Goal: Transaction & Acquisition: Book appointment/travel/reservation

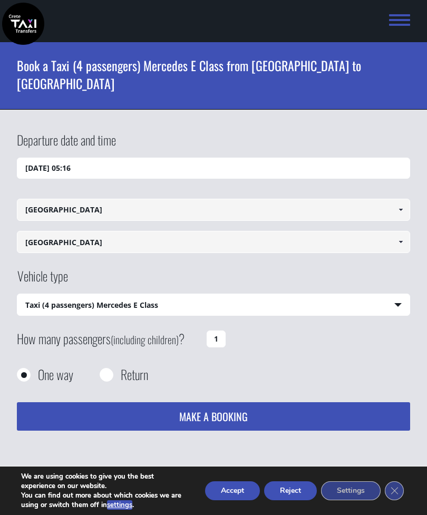
click at [298, 492] on button "Reject" at bounding box center [290, 490] width 53 height 19
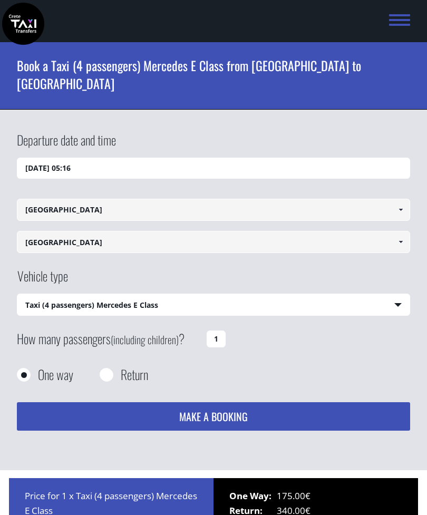
click at [389, 294] on select "Select vehicle type Taxi (4 passengers) Mercedes E Class Mini Van (7 passengers…" at bounding box center [213, 305] width 392 height 22
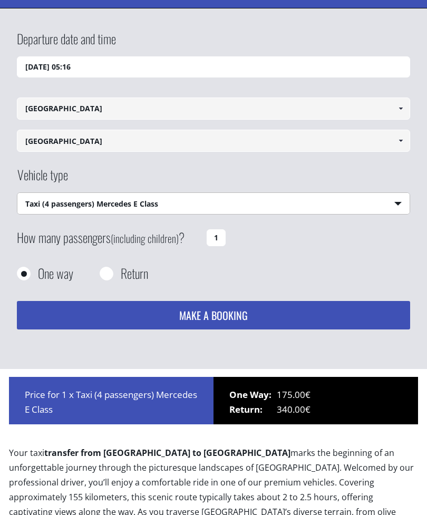
scroll to position [101, 0]
click at [393, 193] on select "Select vehicle type Taxi (4 passengers) Mercedes E Class Mini Van (7 passengers…" at bounding box center [213, 204] width 392 height 22
click at [397, 193] on select "Select vehicle type Taxi (4 passengers) Mercedes E Class Mini Van (7 passengers…" at bounding box center [213, 204] width 392 height 22
select select "541"
click at [210, 229] on input "1" at bounding box center [216, 237] width 19 height 17
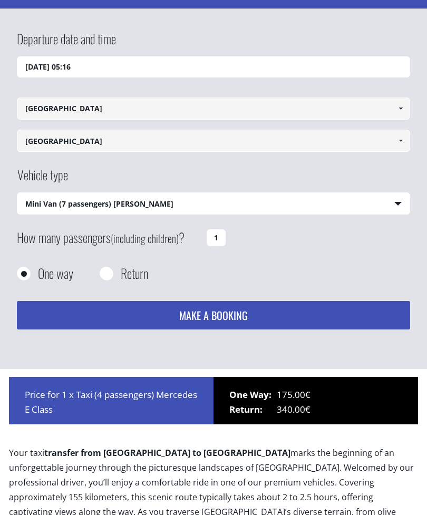
click at [224, 229] on input "1" at bounding box center [216, 237] width 19 height 17
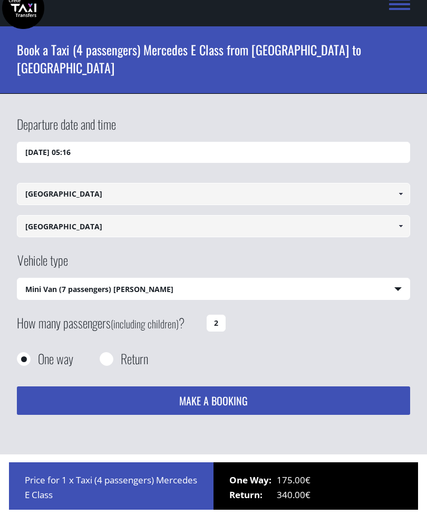
scroll to position [0, 0]
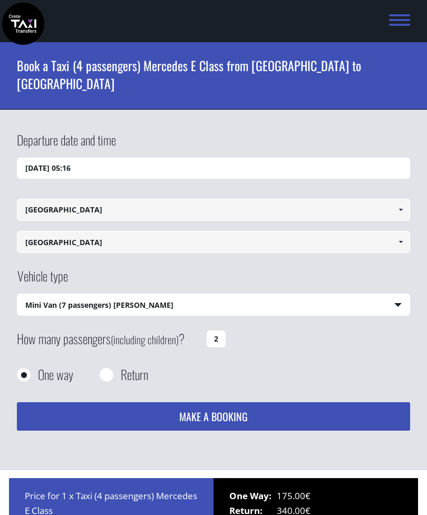
type input "2"
click at [41, 158] on input "[DATE] 05:16" at bounding box center [213, 168] width 393 height 21
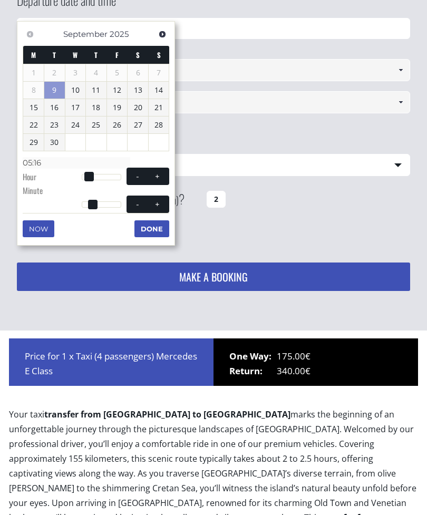
click at [159, 39] on link "Next" at bounding box center [162, 34] width 14 height 14
click at [34, 147] on link "27" at bounding box center [33, 142] width 21 height 17
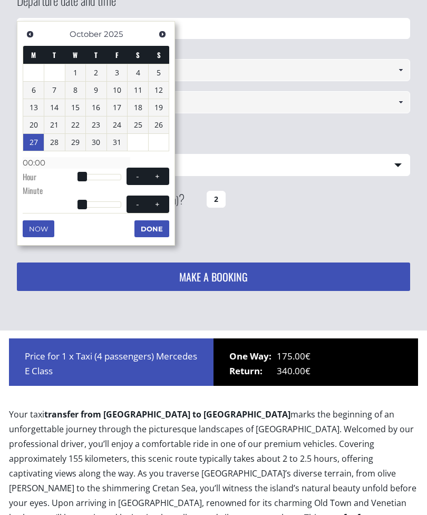
click at [161, 178] on button "+" at bounding box center [157, 176] width 19 height 10
type input "[DATE] 01:00"
type input "01:00"
click at [137, 177] on span at bounding box center [137, 176] width 8 height 8
type input "[DATE] 00:00"
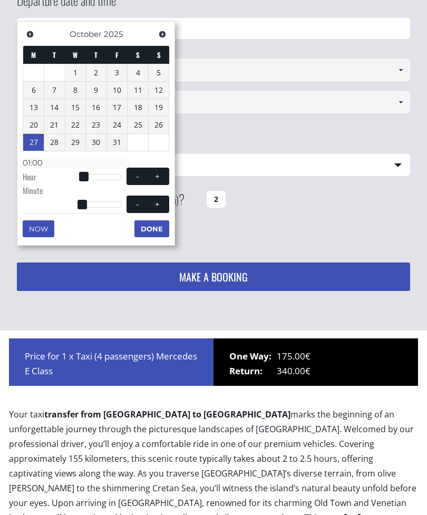
type input "00:00"
click at [156, 231] on button "Done" at bounding box center [151, 228] width 35 height 17
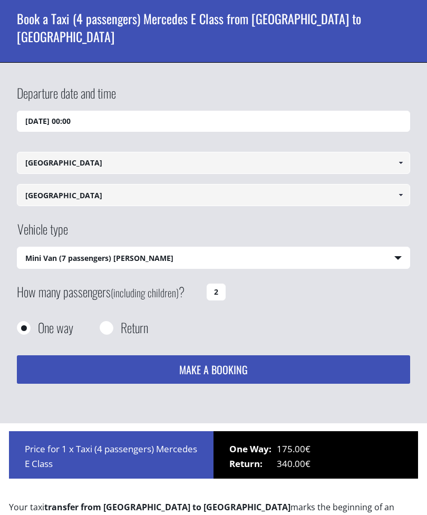
scroll to position [0, 0]
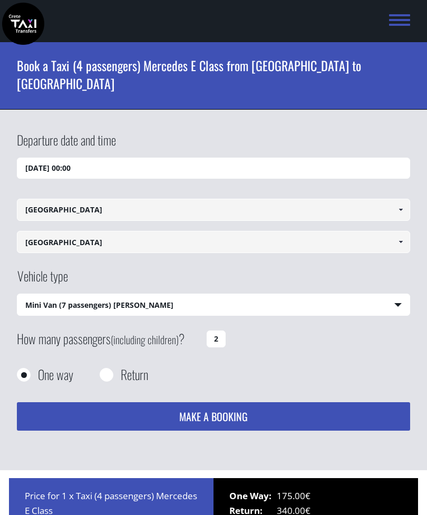
click at [84, 158] on input "[DATE] 00:00" at bounding box center [213, 168] width 393 height 21
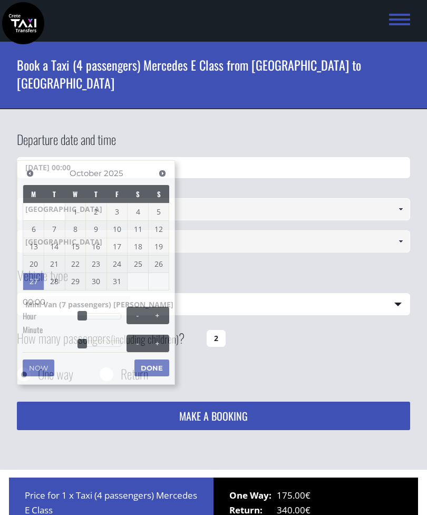
scroll to position [140, 0]
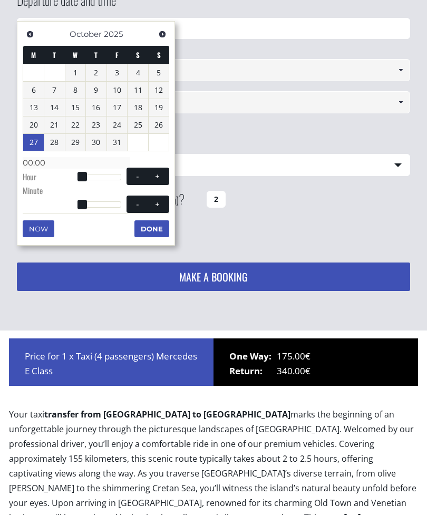
click at [164, 177] on button "+" at bounding box center [157, 176] width 19 height 10
type input "[DATE] 01:00"
type input "01:00"
click at [164, 177] on button "+" at bounding box center [157, 176] width 19 height 10
type input "[DATE] 02:00"
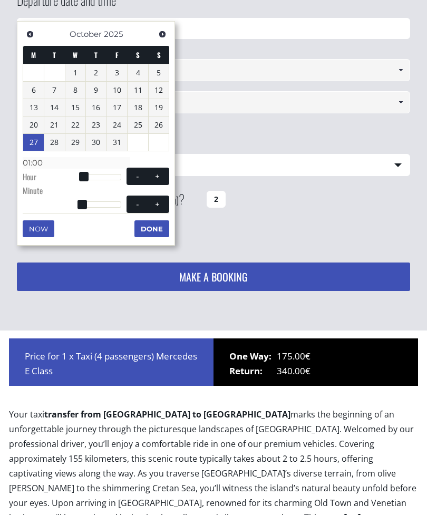
type input "02:00"
click at [163, 177] on button "+" at bounding box center [157, 176] width 19 height 10
type input "[DATE] 03:00"
type input "03:00"
click at [163, 176] on button "+" at bounding box center [157, 176] width 19 height 10
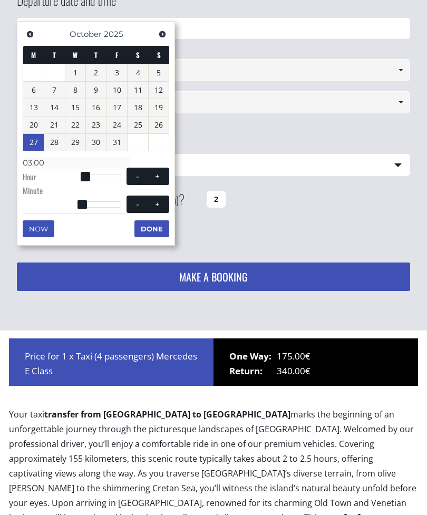
type input "[DATE] 04:00"
type input "04:00"
click at [159, 178] on button "+" at bounding box center [157, 176] width 19 height 10
type input "[DATE] 05:00"
type input "05:00"
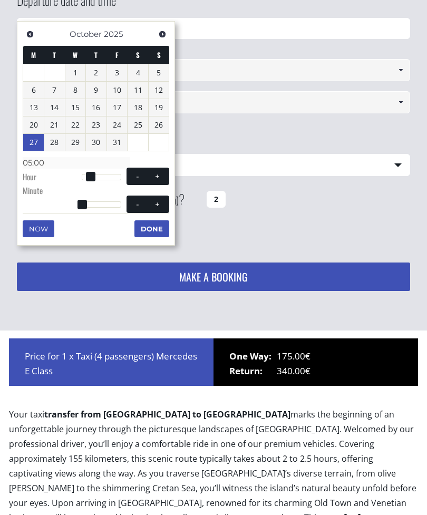
click at [159, 178] on span at bounding box center [157, 176] width 8 height 8
type input "[DATE] 06:00"
type input "06:00"
click at [159, 178] on button "+" at bounding box center [157, 176] width 19 height 10
type input "[DATE] 07:00"
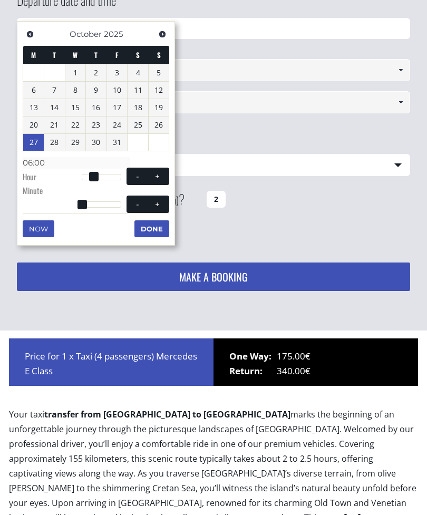
type input "07:00"
click at [159, 178] on span at bounding box center [157, 176] width 8 height 8
type input "[DATE] 08:00"
type input "08:00"
click at [157, 177] on span at bounding box center [157, 176] width 8 height 8
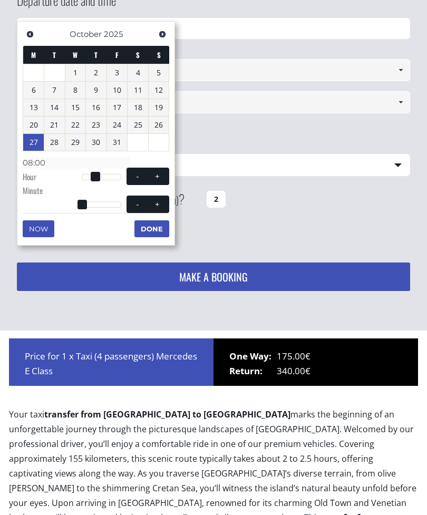
type input "[DATE] 09:00"
type input "09:00"
click at [157, 177] on span at bounding box center [157, 176] width 8 height 8
type input "[DATE] 10:00"
type input "10:00"
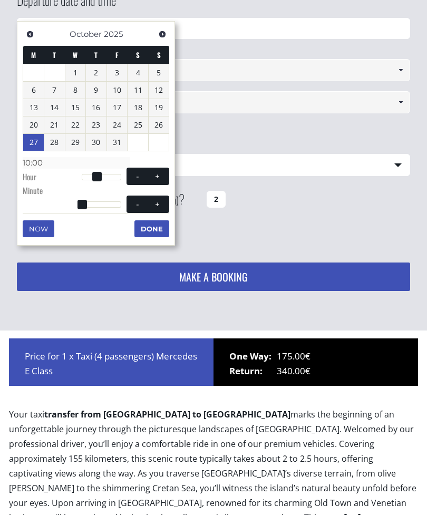
click at [157, 177] on span at bounding box center [157, 176] width 8 height 8
type input "[DATE] 11:00"
type input "11:00"
click at [157, 177] on span at bounding box center [157, 176] width 8 height 8
type input "[DATE] 12:00"
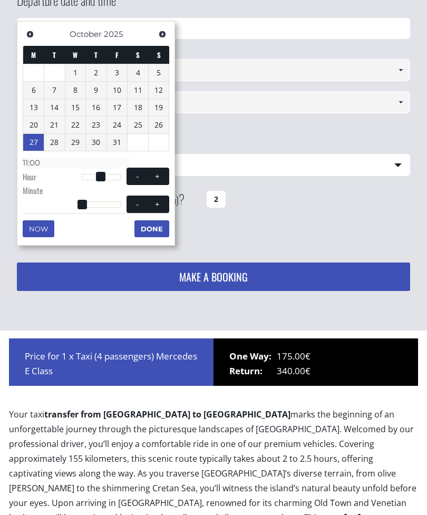
type input "12:00"
click at [156, 176] on span at bounding box center [157, 176] width 8 height 8
type input "[DATE] 13:00"
type input "13:00"
click at [156, 175] on span at bounding box center [157, 176] width 8 height 8
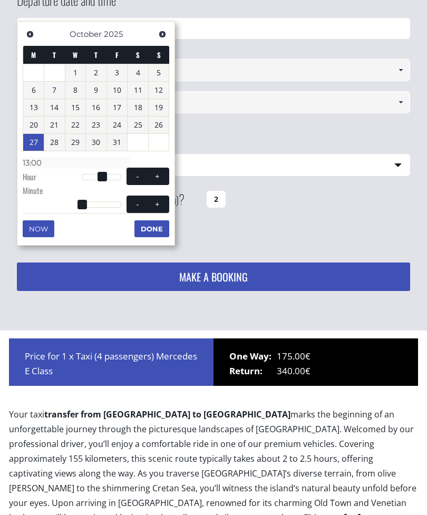
type input "[DATE] 14:00"
type input "14:00"
click at [158, 176] on span at bounding box center [157, 176] width 8 height 8
type input "[DATE] 15:00"
type input "15:00"
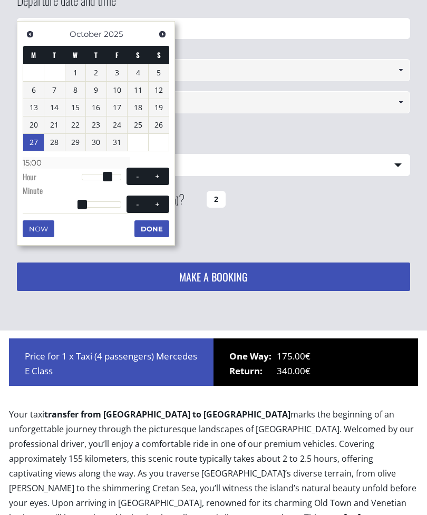
click at [157, 176] on span at bounding box center [157, 176] width 8 height 8
type input "[DATE] 16:00"
type input "16:00"
click at [163, 175] on button "+" at bounding box center [157, 176] width 19 height 10
type input "[DATE] 17:00"
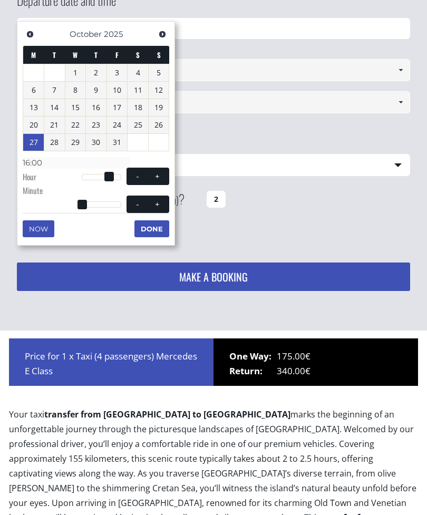
type input "17:00"
click at [162, 204] on button "+" at bounding box center [157, 204] width 19 height 10
type input "[DATE] 17:01"
type input "17:01"
click at [162, 204] on button "+" at bounding box center [157, 204] width 19 height 10
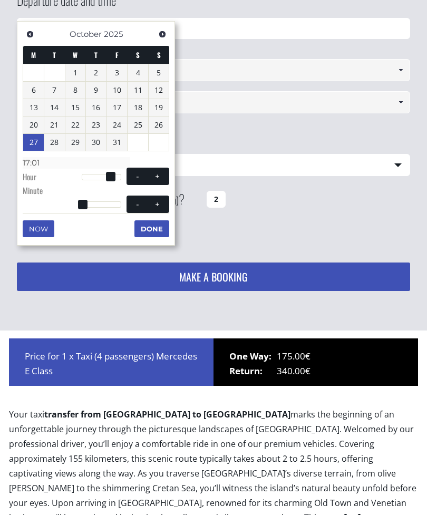
type input "[DATE] 17:02"
type input "17:02"
click at [162, 204] on button "+" at bounding box center [157, 204] width 19 height 10
type input "[DATE] 17:03"
type input "17:03"
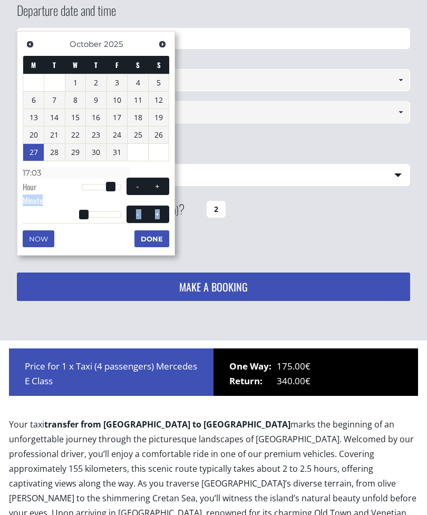
scroll to position [129, 0]
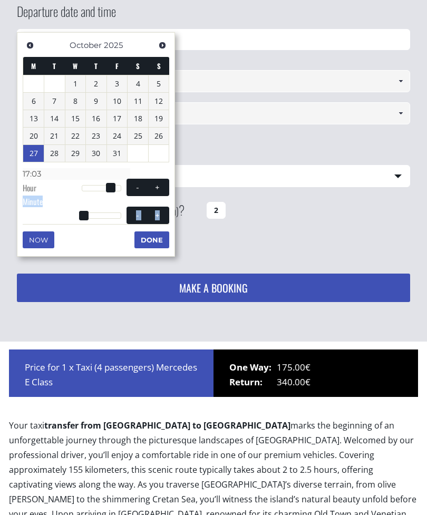
click at [69, 182] on dt "Hour" at bounding box center [52, 189] width 59 height 14
click at [88, 211] on span at bounding box center [83, 215] width 9 height 9
click at [160, 212] on span at bounding box center [157, 215] width 8 height 8
type input "[DATE] 17:04"
type input "17:04"
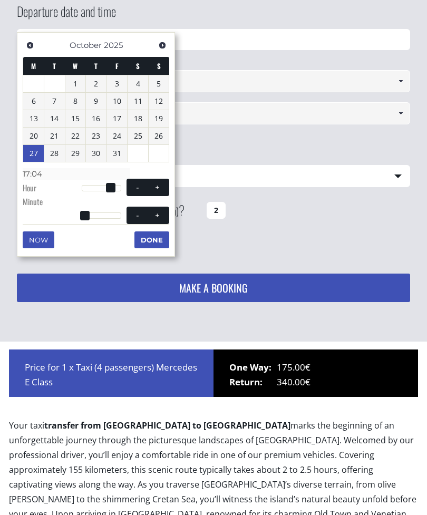
click at [160, 212] on span at bounding box center [157, 215] width 8 height 8
type input "[DATE] 17:05"
type input "17:05"
click at [161, 213] on span at bounding box center [157, 215] width 8 height 8
type input "[DATE] 17:06"
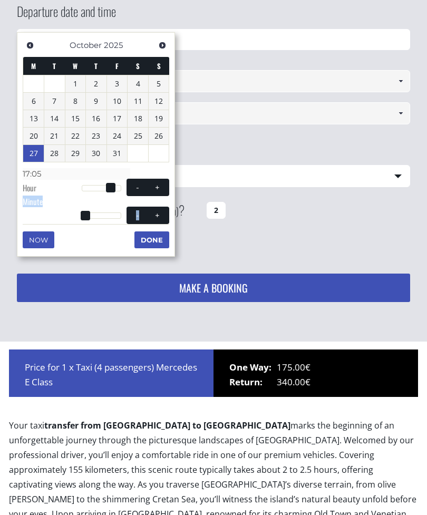
type input "17:06"
click at [161, 214] on span at bounding box center [157, 215] width 8 height 8
type input "[DATE] 17:07"
type input "17:07"
click at [161, 214] on span at bounding box center [157, 215] width 8 height 8
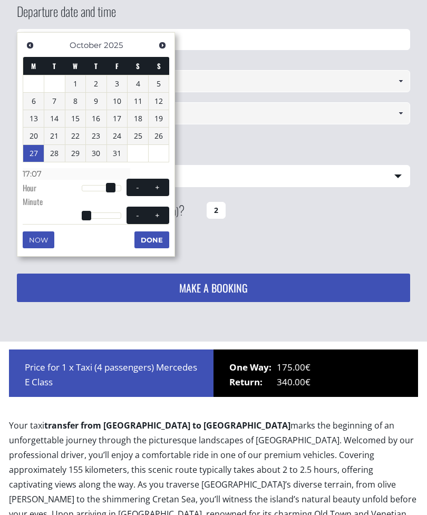
type input "[DATE] 17:08"
type input "17:08"
click at [161, 212] on span at bounding box center [157, 215] width 8 height 8
type input "[DATE] 17:09"
type input "17:09"
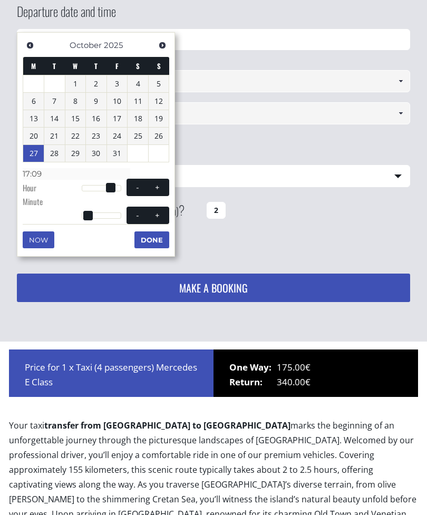
click at [160, 211] on span at bounding box center [157, 215] width 8 height 8
type input "[DATE] 17:10"
type input "17:10"
click at [163, 211] on button "+" at bounding box center [157, 215] width 19 height 10
type input "[DATE] 17:11"
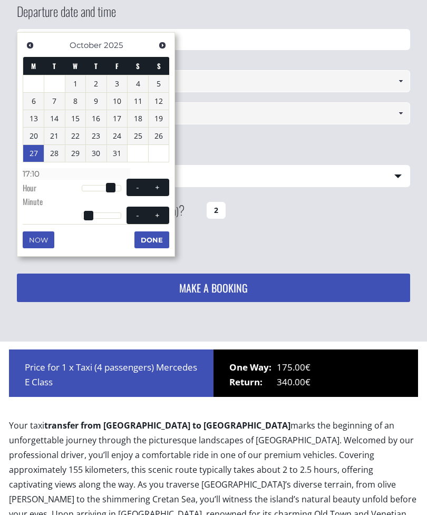
type input "17:11"
click at [163, 210] on button "+" at bounding box center [157, 215] width 19 height 10
type input "[DATE] 17:12"
type input "17:12"
click at [163, 210] on button "+" at bounding box center [157, 215] width 19 height 10
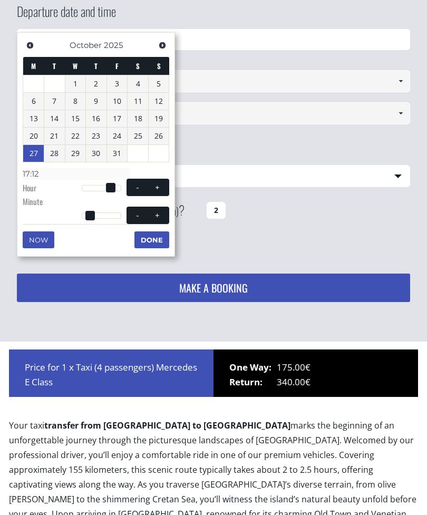
type input "[DATE] 17:13"
type input "17:13"
click at [163, 210] on button "+" at bounding box center [157, 215] width 19 height 10
type input "[DATE] 17:14"
type input "17:14"
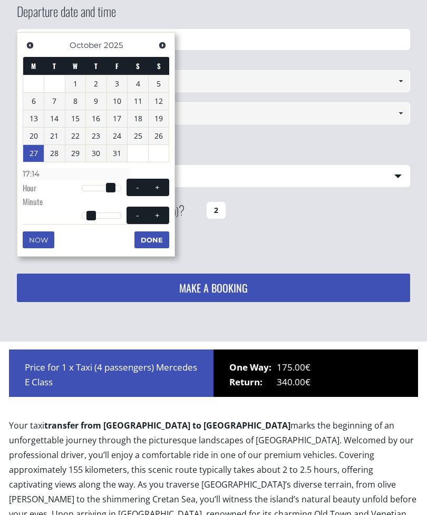
click at [164, 210] on button "+" at bounding box center [157, 215] width 19 height 10
type input "[DATE] 17:15"
type input "17:15"
click at [164, 210] on button "+" at bounding box center [157, 215] width 19 height 10
type input "[DATE] 17:16"
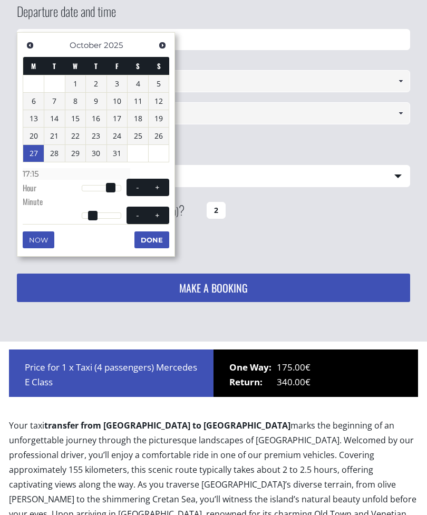
type input "17:16"
click at [164, 210] on button "+" at bounding box center [157, 215] width 19 height 10
type input "[DATE] 17:17"
type input "17:17"
click at [164, 207] on span "- +" at bounding box center [148, 215] width 43 height 17
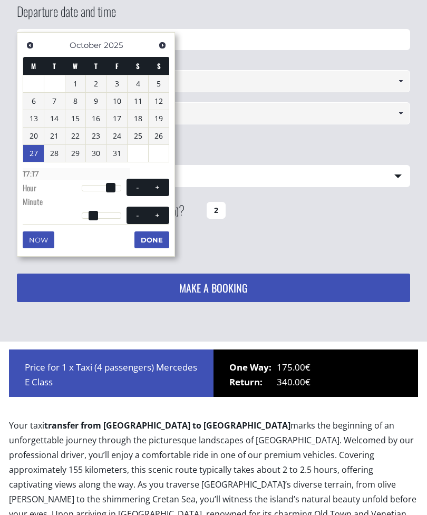
click at [167, 210] on button "+" at bounding box center [157, 215] width 19 height 10
type input "[DATE] 17:18"
type input "17:18"
click at [165, 207] on span "- +" at bounding box center [148, 215] width 43 height 17
click at [166, 210] on button "+" at bounding box center [157, 215] width 19 height 10
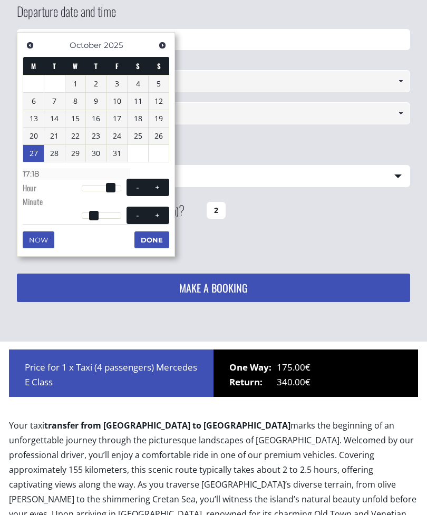
type input "[DATE] 17:19"
type input "17:19"
click at [166, 210] on button "+" at bounding box center [157, 215] width 19 height 10
type input "[DATE] 17:20"
type input "17:20"
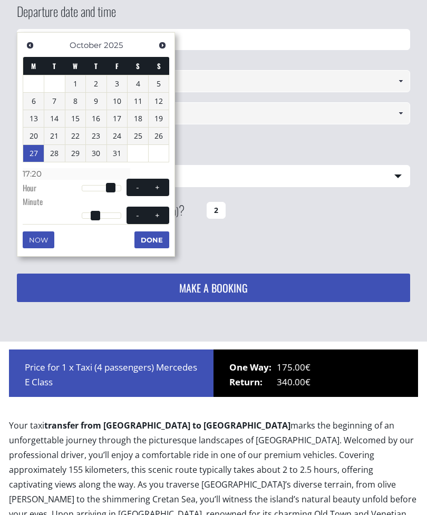
click at [163, 210] on button "+" at bounding box center [157, 215] width 19 height 10
type input "[DATE] 17:21"
type input "17:21"
click at [163, 210] on button "+" at bounding box center [157, 215] width 19 height 10
type input "[DATE] 17:22"
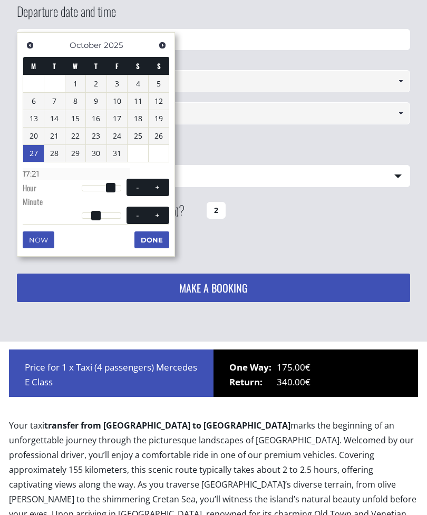
type input "17:22"
click at [163, 210] on button "+" at bounding box center [157, 215] width 19 height 10
type input "[DATE] 17:23"
type input "17:23"
click at [163, 210] on button "+" at bounding box center [157, 215] width 19 height 10
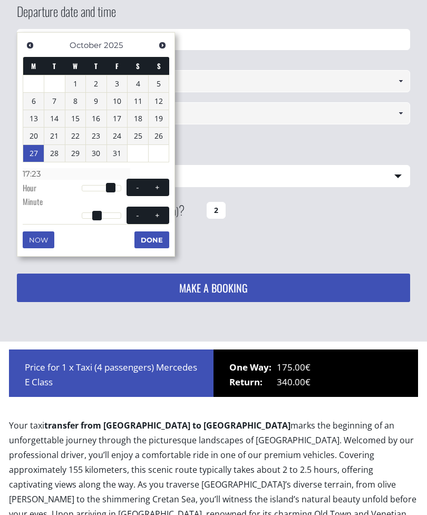
type input "[DATE] 17:24"
type input "17:24"
click at [164, 210] on button "+" at bounding box center [157, 215] width 19 height 10
type input "[DATE] 17:25"
type input "17:25"
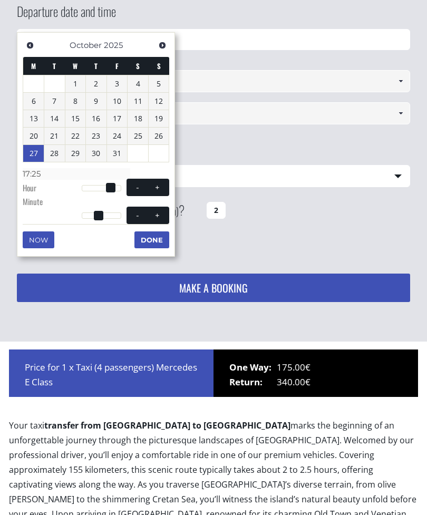
click at [164, 210] on button "+" at bounding box center [157, 215] width 19 height 10
type input "[DATE] 17:26"
type input "17:26"
click at [164, 210] on button "+" at bounding box center [157, 215] width 19 height 10
type input "[DATE] 17:27"
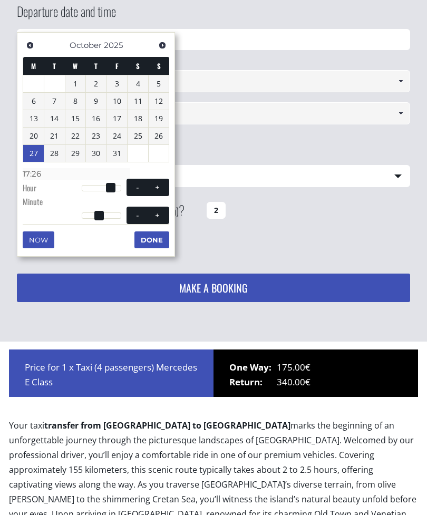
type input "17:27"
click at [164, 207] on span "- +" at bounding box center [148, 215] width 43 height 17
click at [164, 210] on button "+" at bounding box center [157, 215] width 19 height 10
type input "[DATE] 17:28"
type input "17:28"
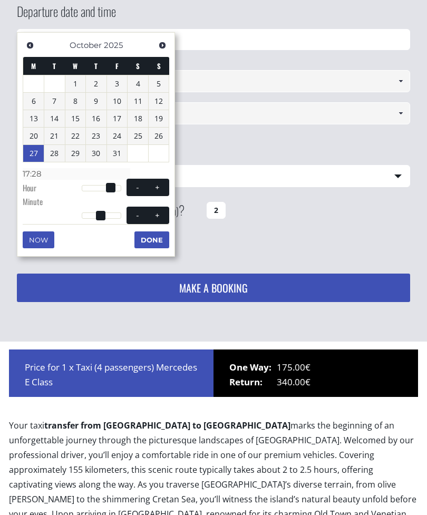
click at [164, 210] on button "+" at bounding box center [157, 215] width 19 height 10
type input "[DATE] 17:29"
type input "17:29"
click at [161, 211] on span at bounding box center [157, 215] width 8 height 8
type input "[DATE] 17:30"
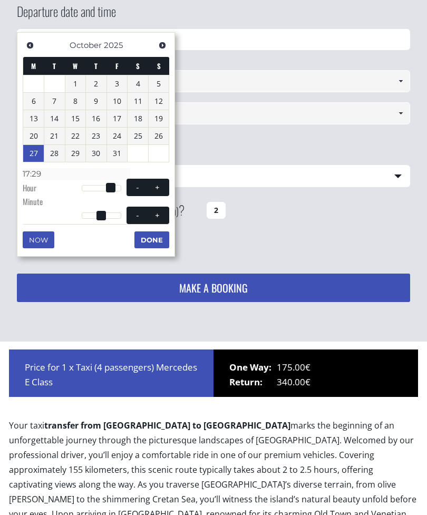
type input "17:30"
click at [156, 238] on button "Done" at bounding box center [151, 239] width 35 height 17
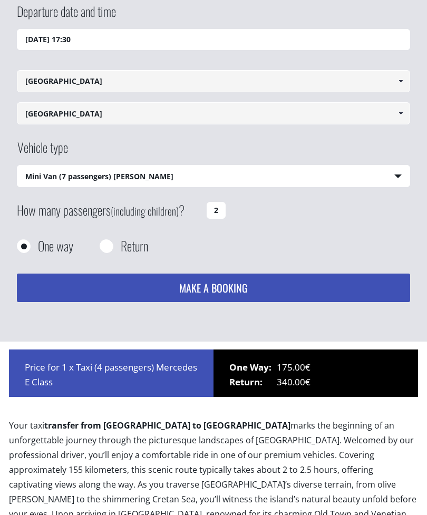
click at [309, 274] on button "MAKE A BOOKING" at bounding box center [213, 288] width 393 height 28
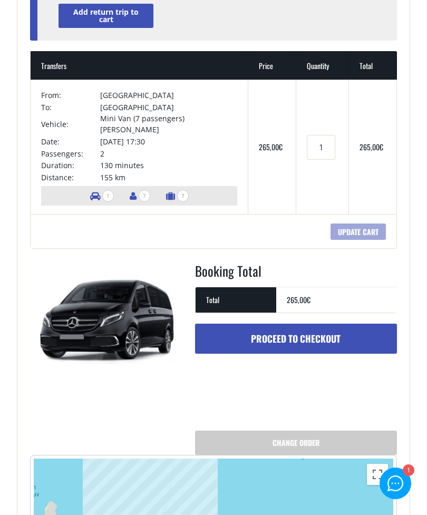
scroll to position [147, 0]
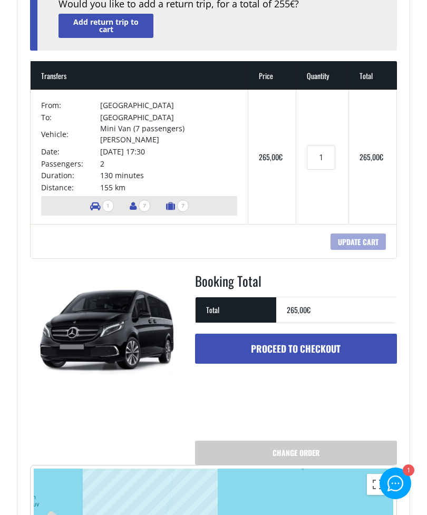
click at [138, 312] on img at bounding box center [107, 328] width 154 height 115
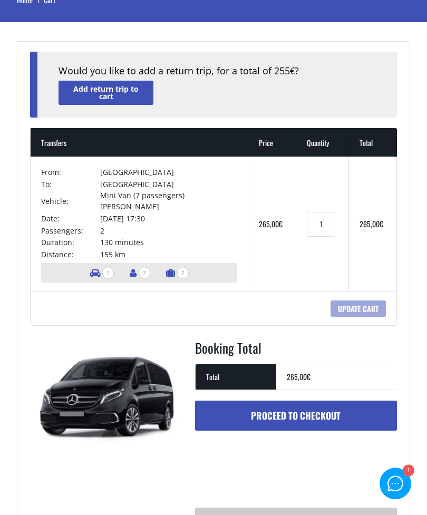
scroll to position [0, 0]
